Goal: Information Seeking & Learning: Check status

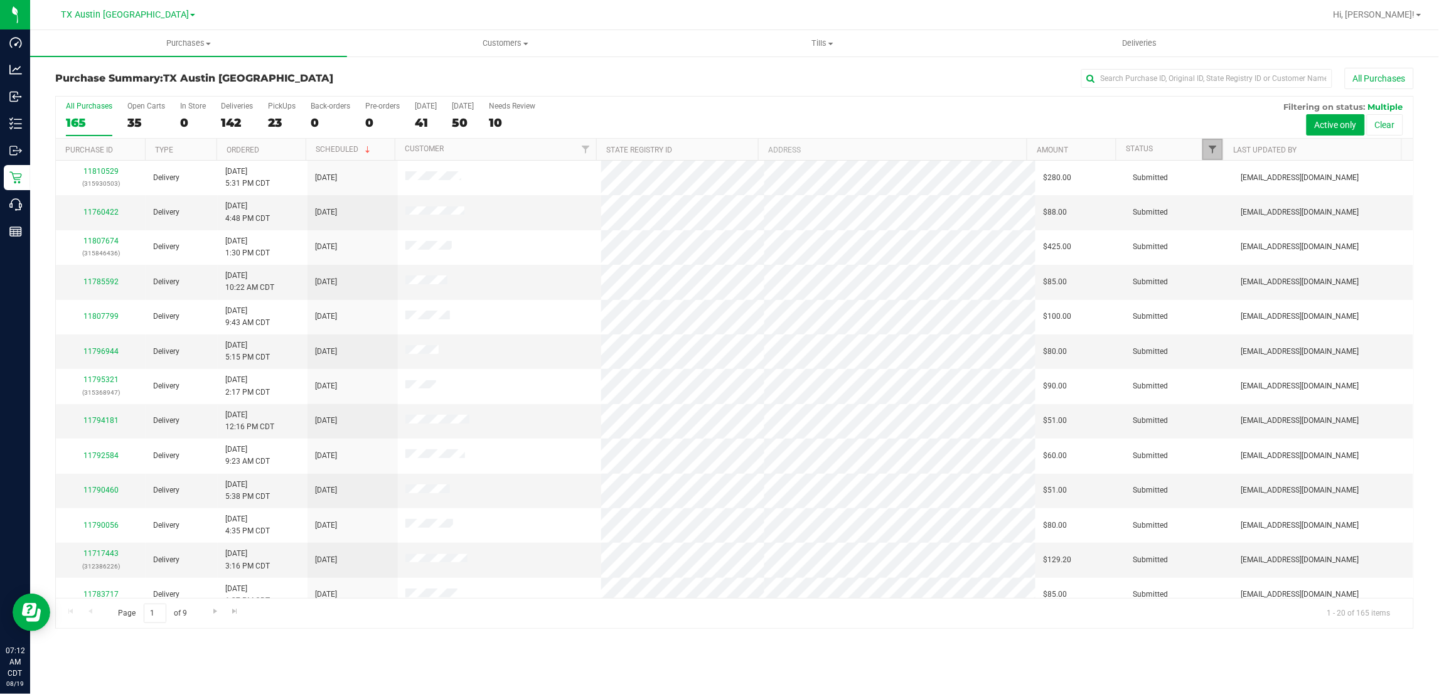
click at [1215, 148] on span "Filter" at bounding box center [1212, 149] width 10 height 10
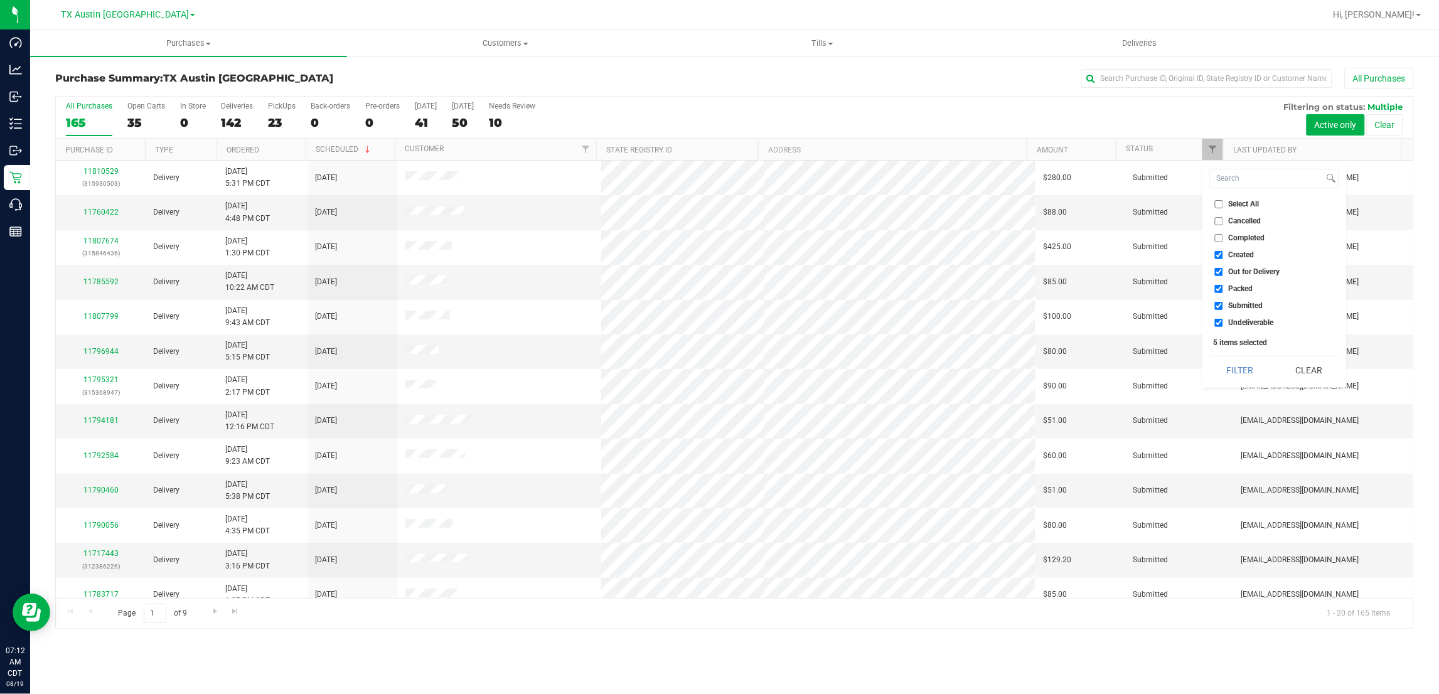
click at [1239, 255] on span "Created" at bounding box center [1242, 255] width 26 height 8
click at [1223, 255] on input "Created" at bounding box center [1219, 255] width 8 height 8
checkbox input "false"
click at [1238, 287] on span "Packed" at bounding box center [1241, 289] width 24 height 8
click at [1223, 287] on input "Packed" at bounding box center [1219, 289] width 8 height 8
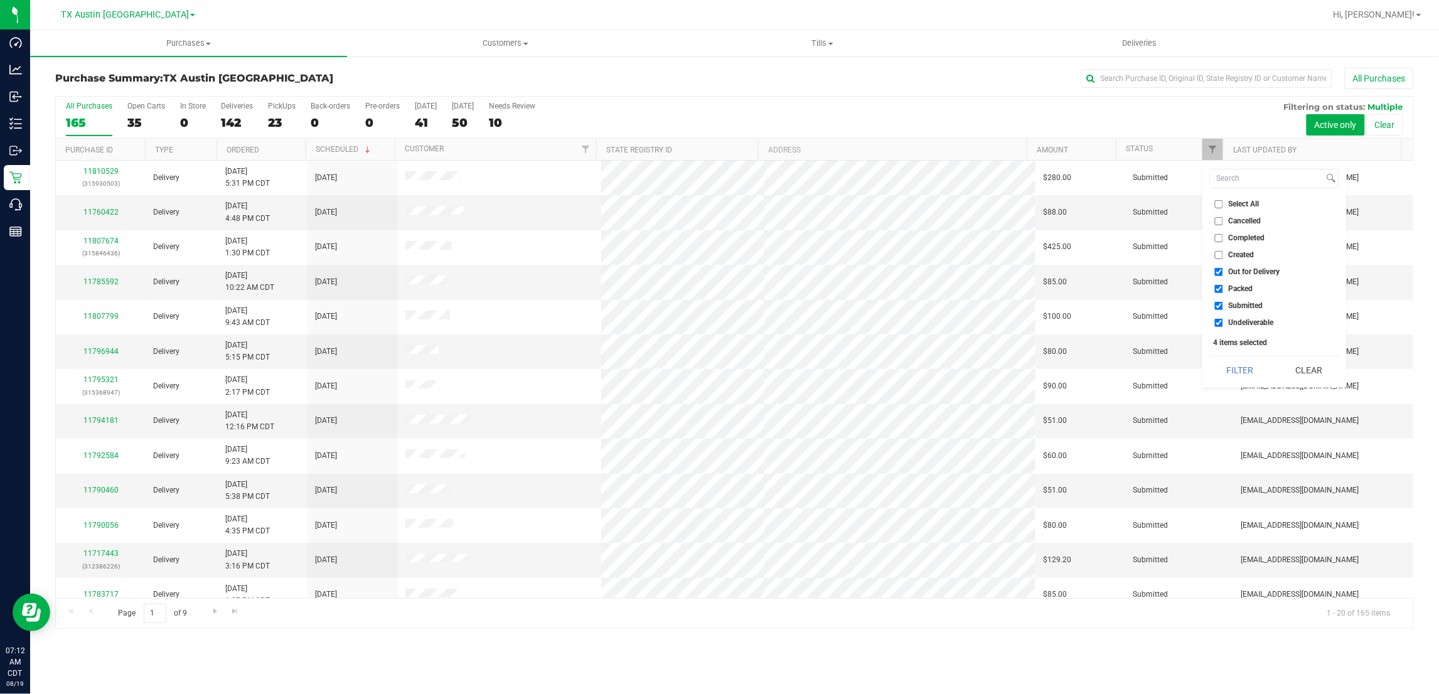
checkbox input "false"
click at [1246, 307] on span "Submitted" at bounding box center [1246, 306] width 35 height 8
click at [1223, 307] on input "Submitted" at bounding box center [1219, 306] width 8 height 8
checkbox input "false"
click at [1249, 369] on button "Filter" at bounding box center [1240, 370] width 60 height 28
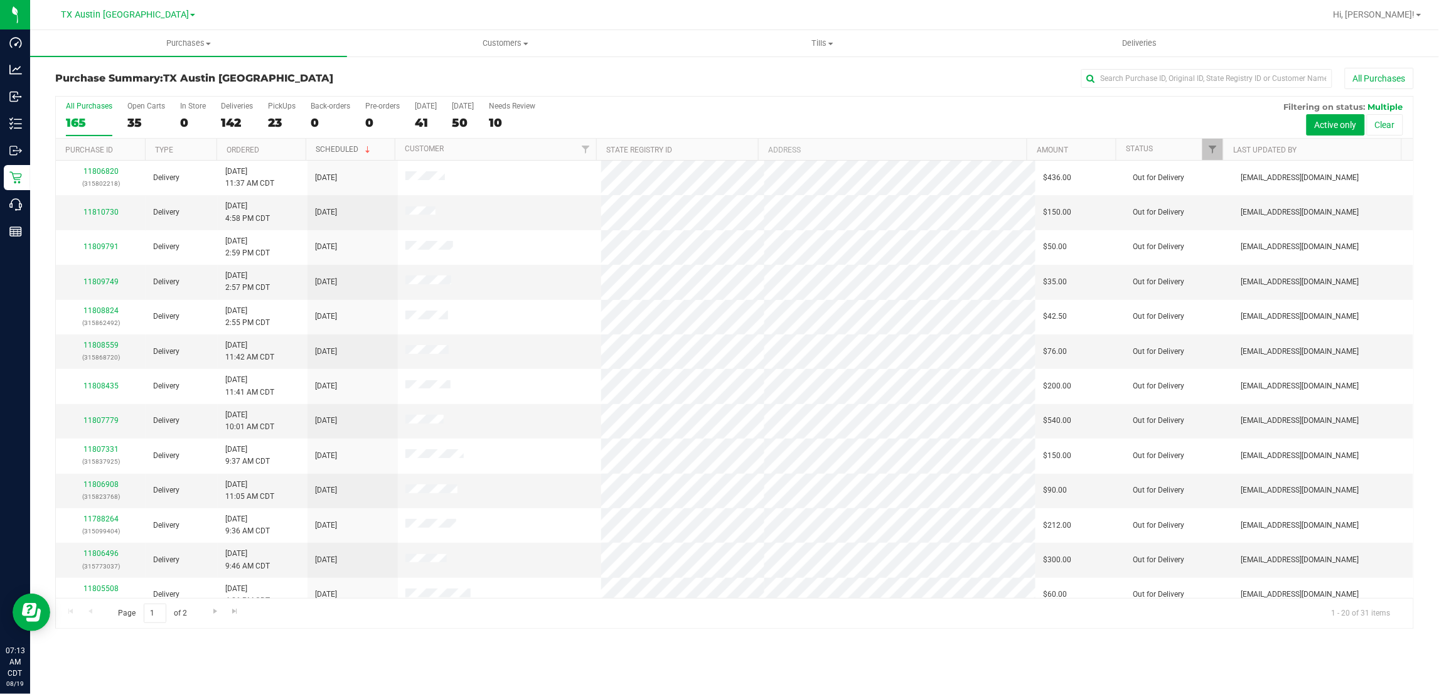
click at [333, 154] on link "Scheduled" at bounding box center [344, 149] width 57 height 9
click at [333, 149] on link "Scheduled" at bounding box center [337, 150] width 43 height 9
click at [342, 148] on link "Scheduled" at bounding box center [344, 149] width 57 height 9
click at [342, 148] on link "Scheduled" at bounding box center [337, 150] width 43 height 9
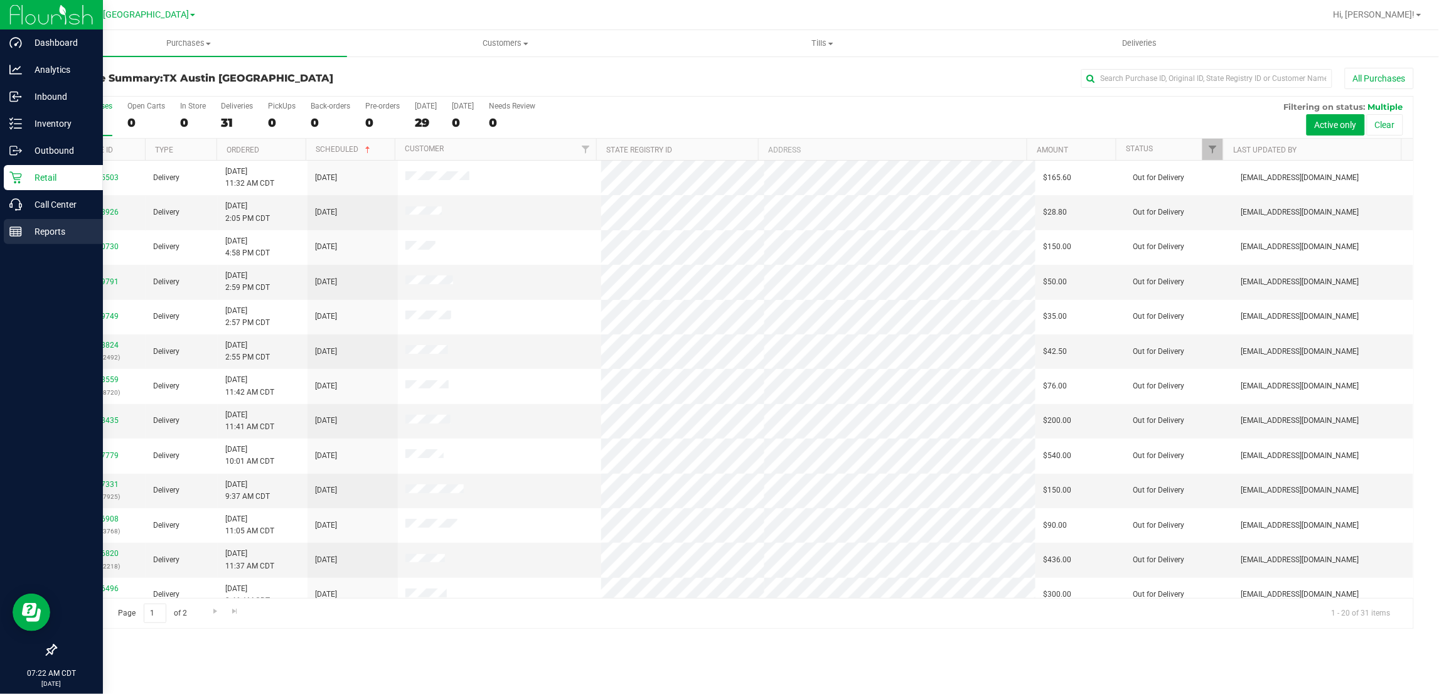
click at [14, 234] on icon at bounding box center [15, 231] width 13 height 13
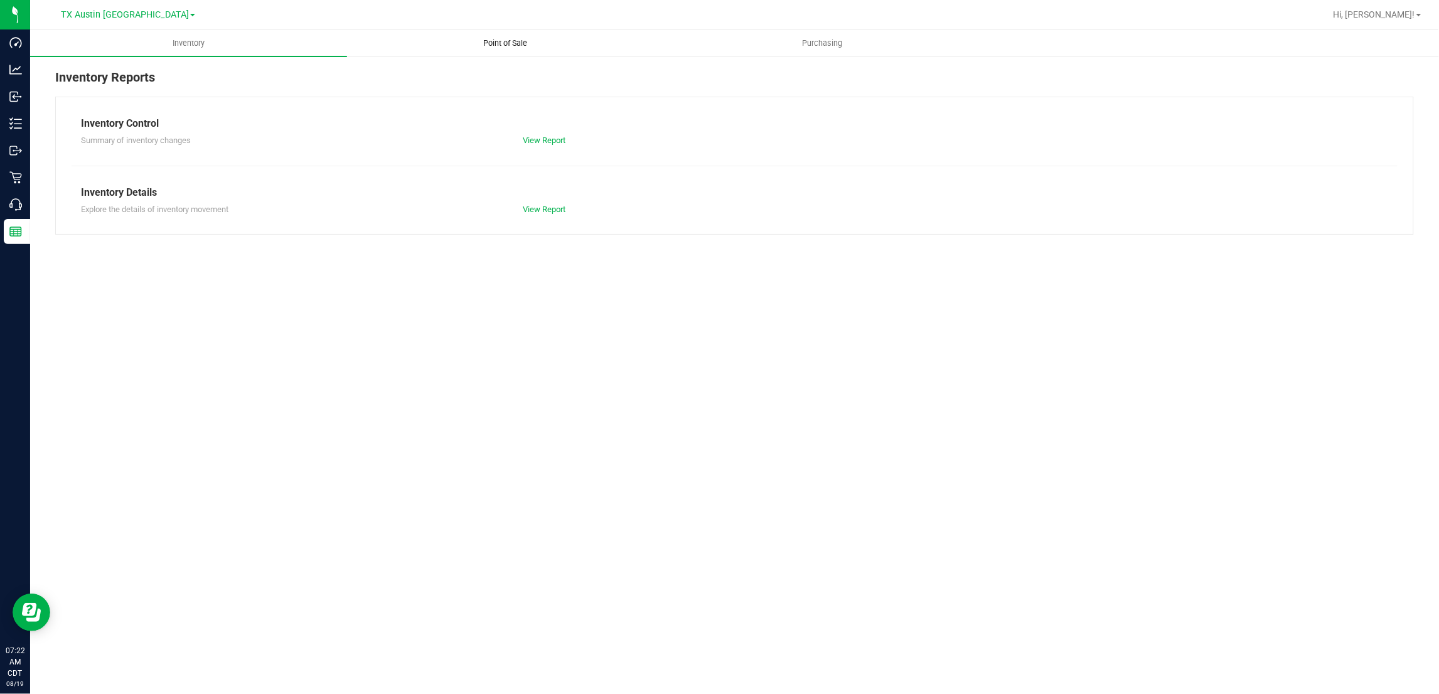
click at [496, 44] on span "Point of Sale" at bounding box center [506, 43] width 78 height 11
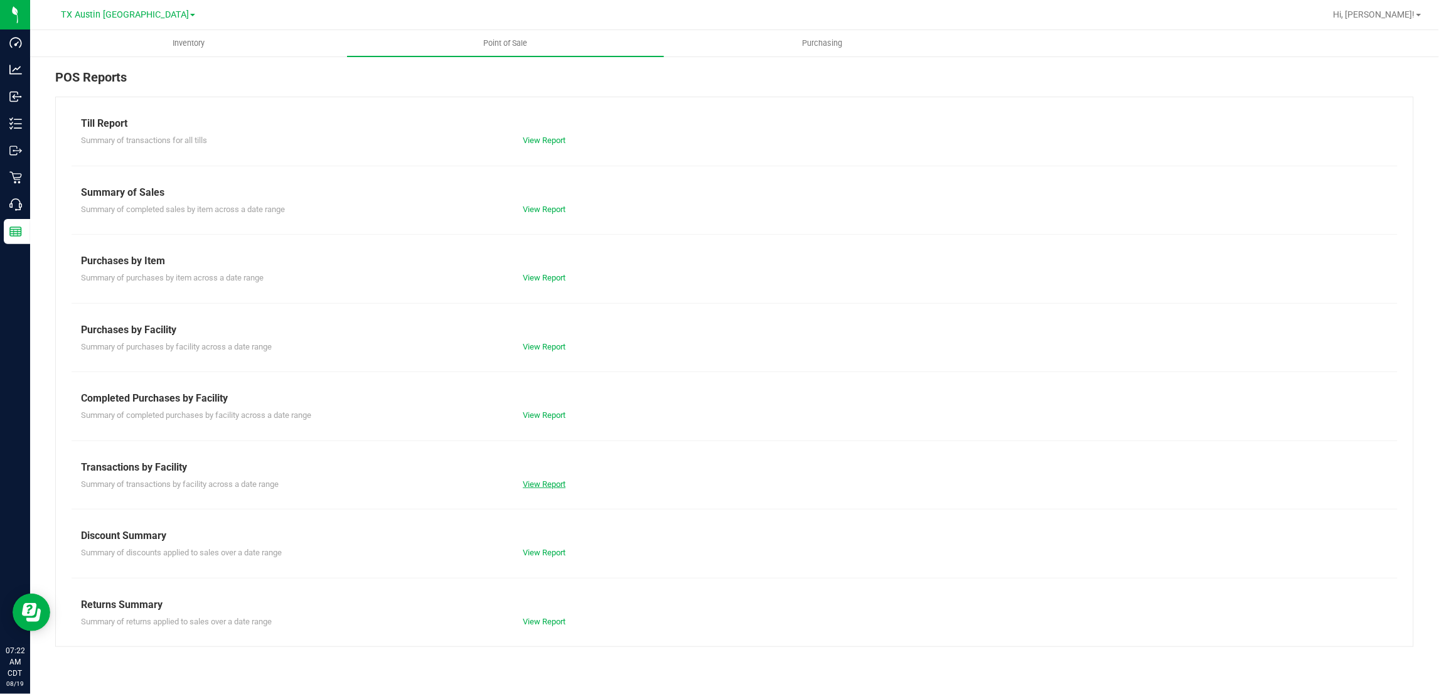
click at [555, 481] on link "View Report" at bounding box center [544, 483] width 43 height 9
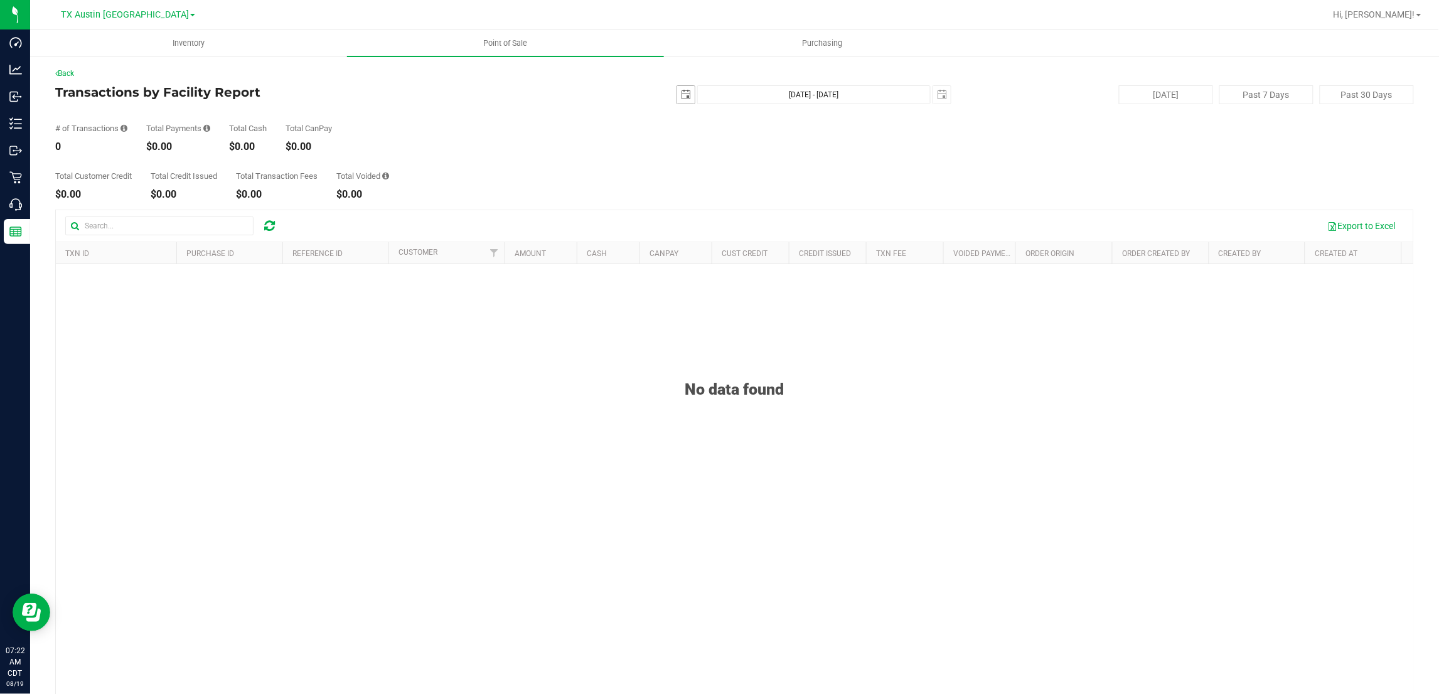
click at [681, 99] on span "select" at bounding box center [686, 95] width 10 height 10
click at [700, 227] on link "18" at bounding box center [699, 222] width 18 height 19
type input "[DATE]"
type input "[DATE] - [DATE]"
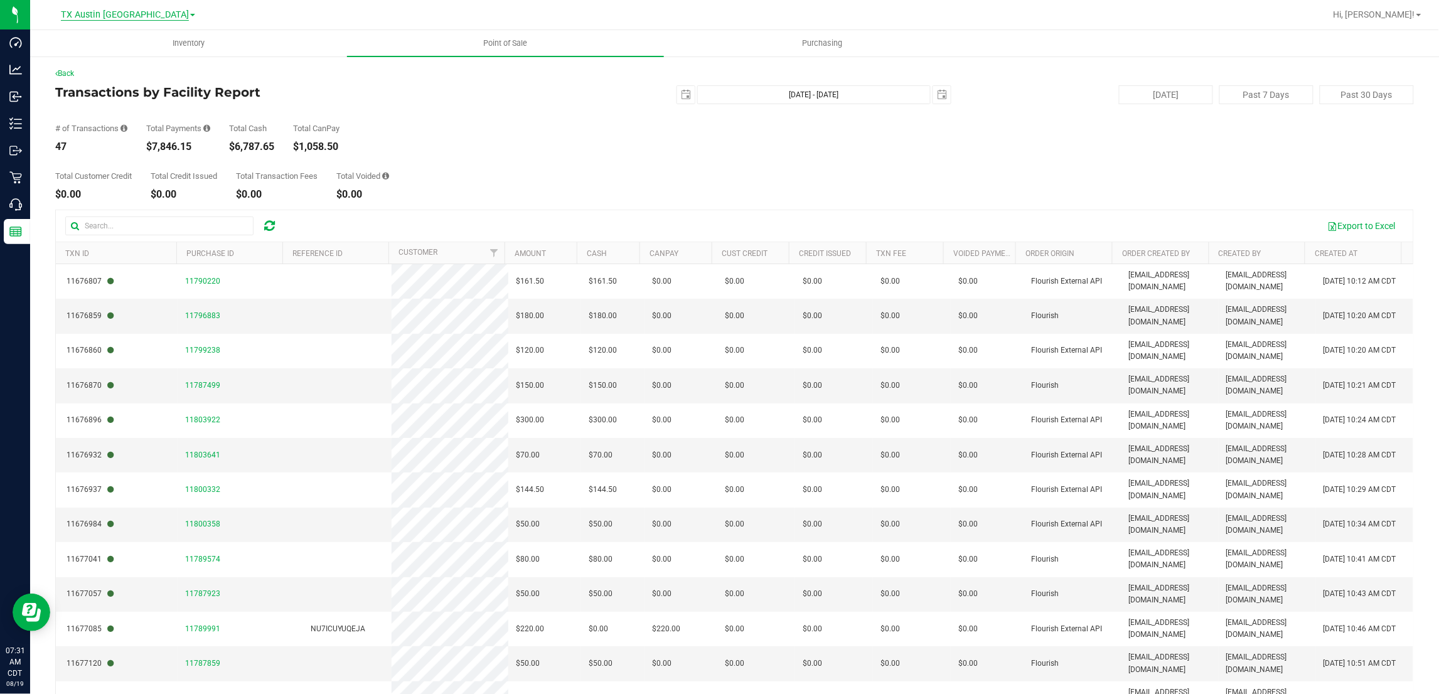
click at [136, 14] on span "TX Austin [GEOGRAPHIC_DATA]" at bounding box center [125, 14] width 128 height 11
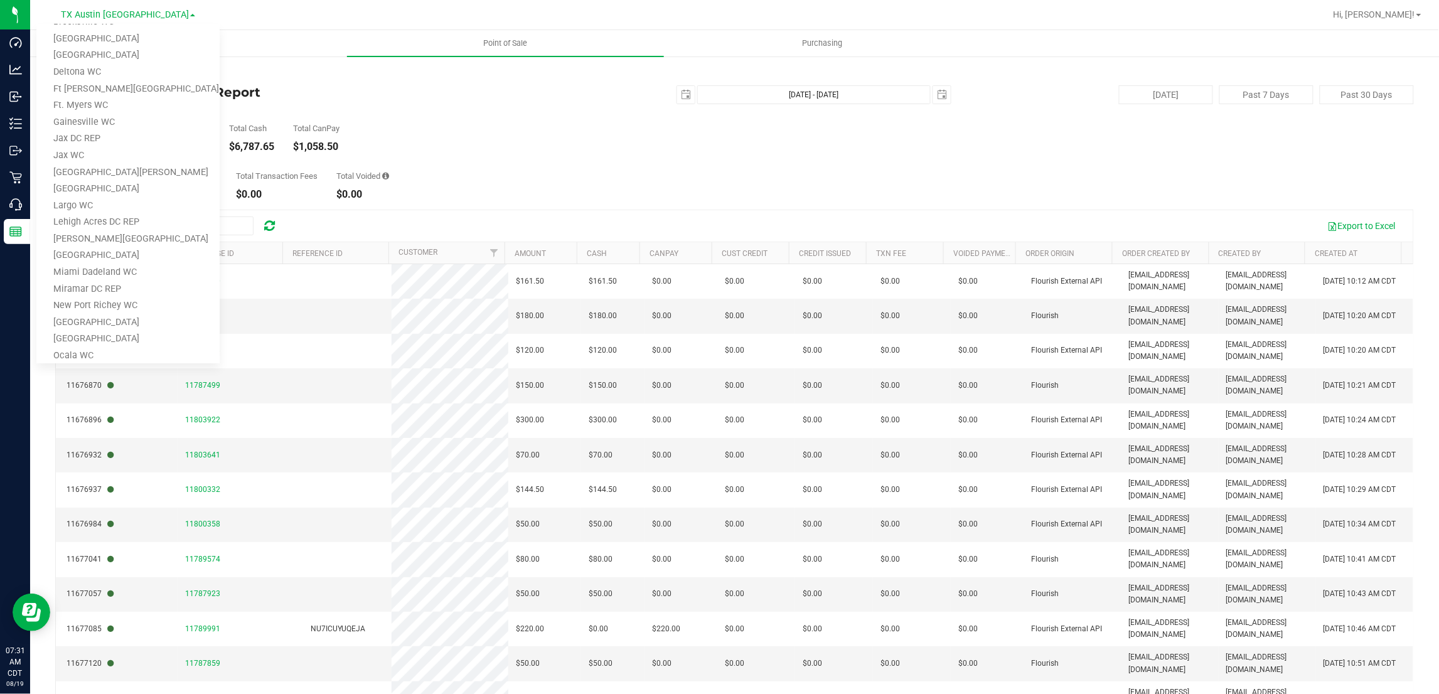
scroll to position [549, 0]
click at [104, 280] on link "TX San Antonio Retail" at bounding box center [127, 278] width 183 height 17
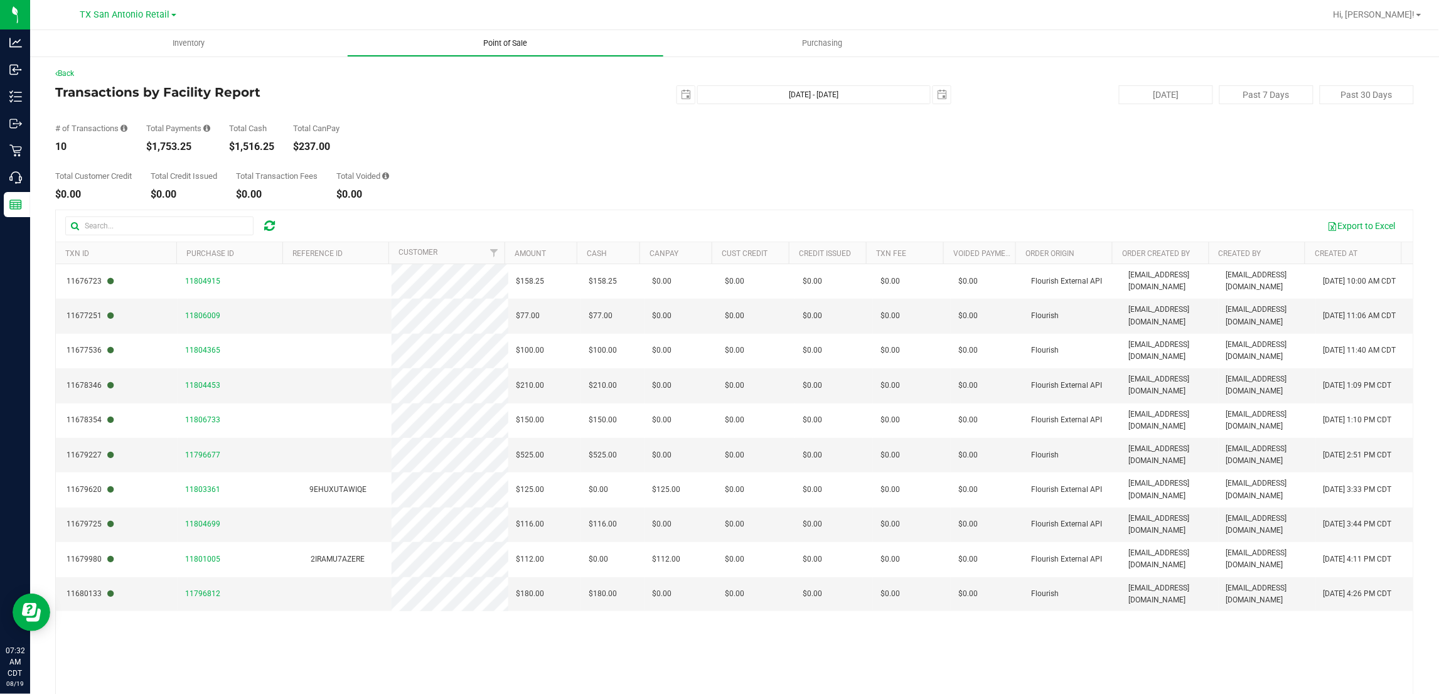
click at [505, 38] on span "Point of Sale" at bounding box center [506, 43] width 78 height 11
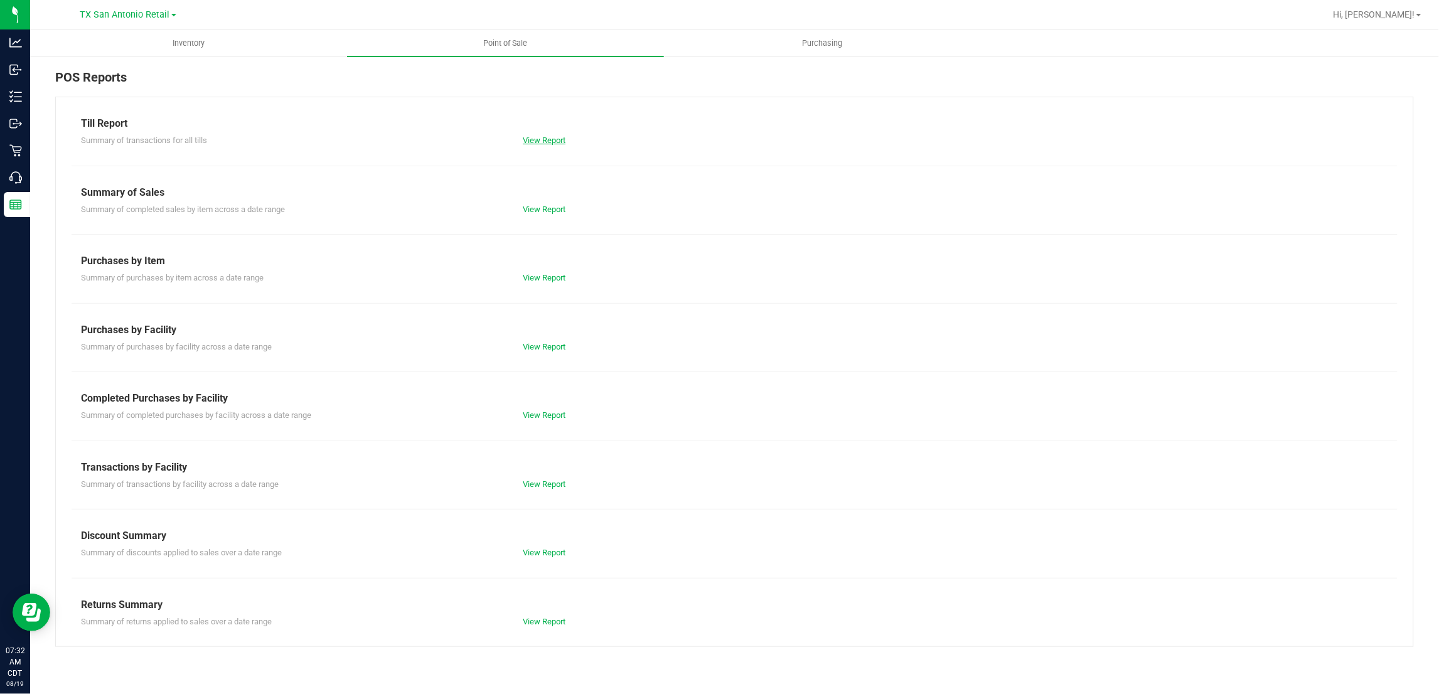
click at [544, 141] on link "View Report" at bounding box center [544, 140] width 43 height 9
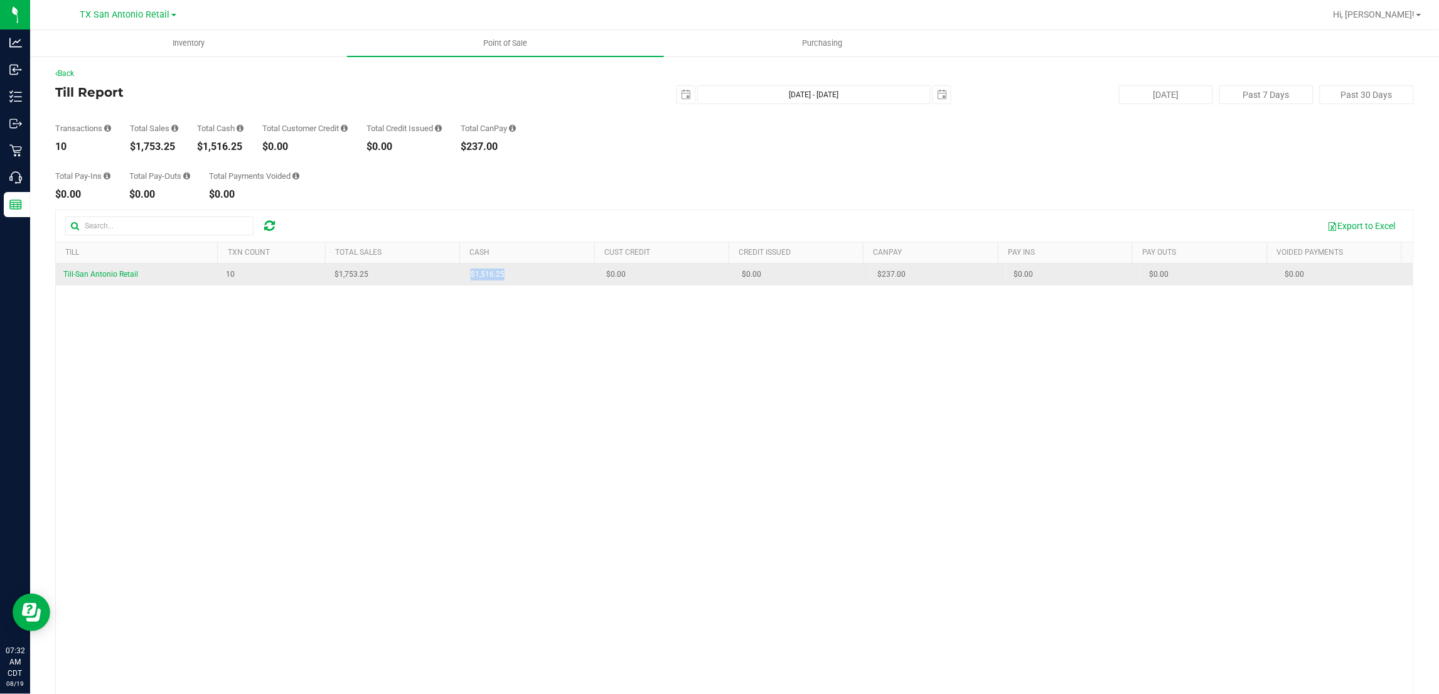
drag, startPoint x: 497, startPoint y: 278, endPoint x: 457, endPoint y: 280, distance: 40.2
click at [463, 280] on td "$1,516.25" at bounding box center [531, 275] width 136 height 22
